Goal: Task Accomplishment & Management: Manage account settings

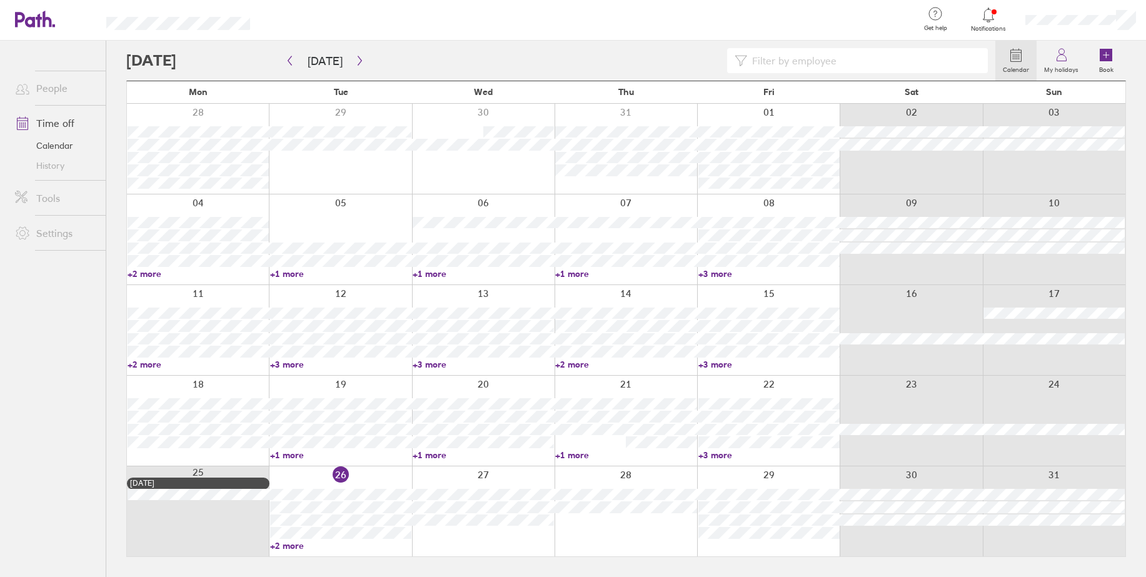
click at [804, 53] on input at bounding box center [863, 61] width 233 height 24
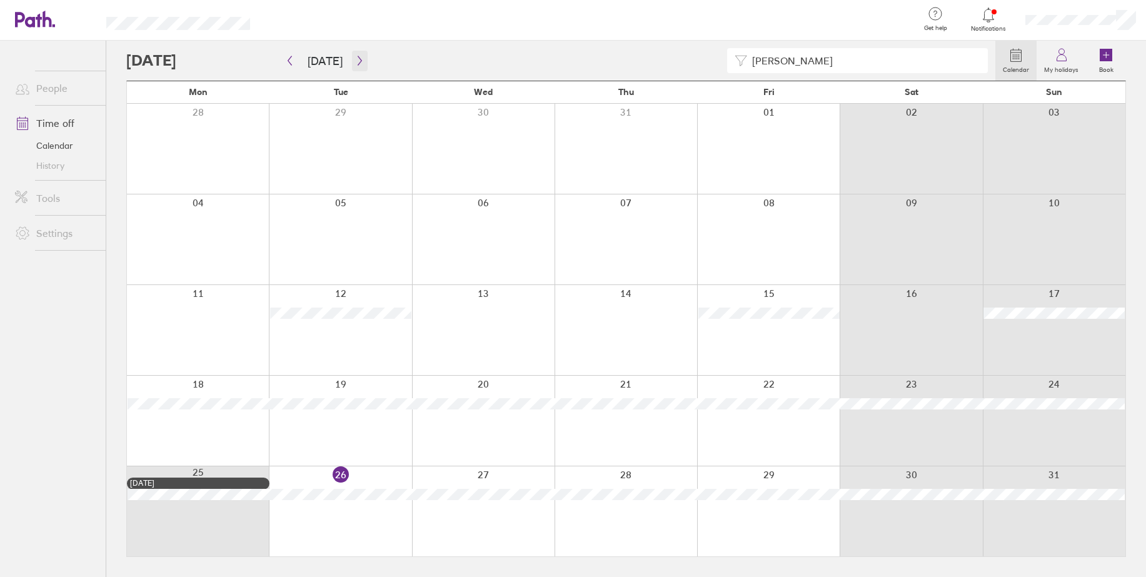
type input "[PERSON_NAME]"
click at [358, 58] on icon "button" at bounding box center [359, 61] width 9 height 10
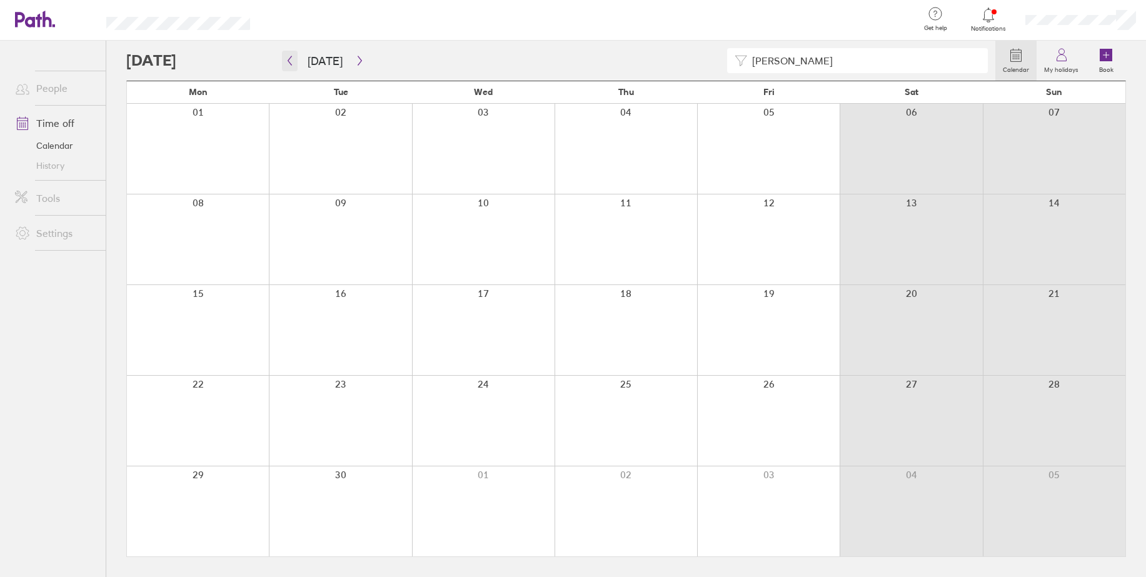
click at [292, 61] on icon "button" at bounding box center [289, 61] width 9 height 10
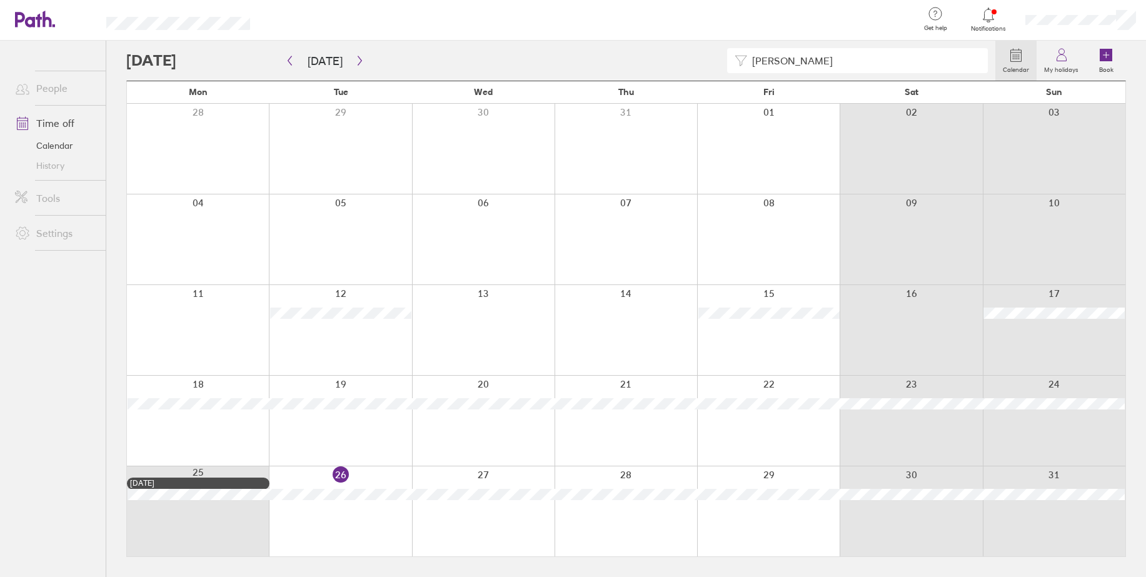
click at [365, 65] on div "[PERSON_NAME]" at bounding box center [560, 60] width 869 height 25
click at [361, 65] on button "button" at bounding box center [360, 61] width 16 height 21
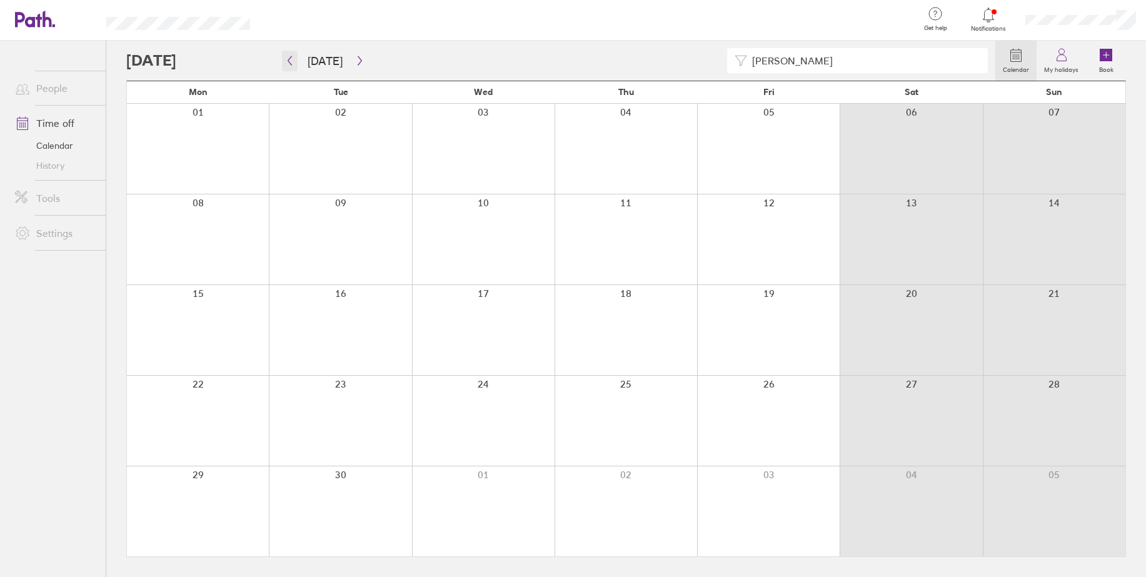
click at [288, 62] on icon "button" at bounding box center [289, 61] width 9 height 10
